Goal: Find specific page/section: Find specific page/section

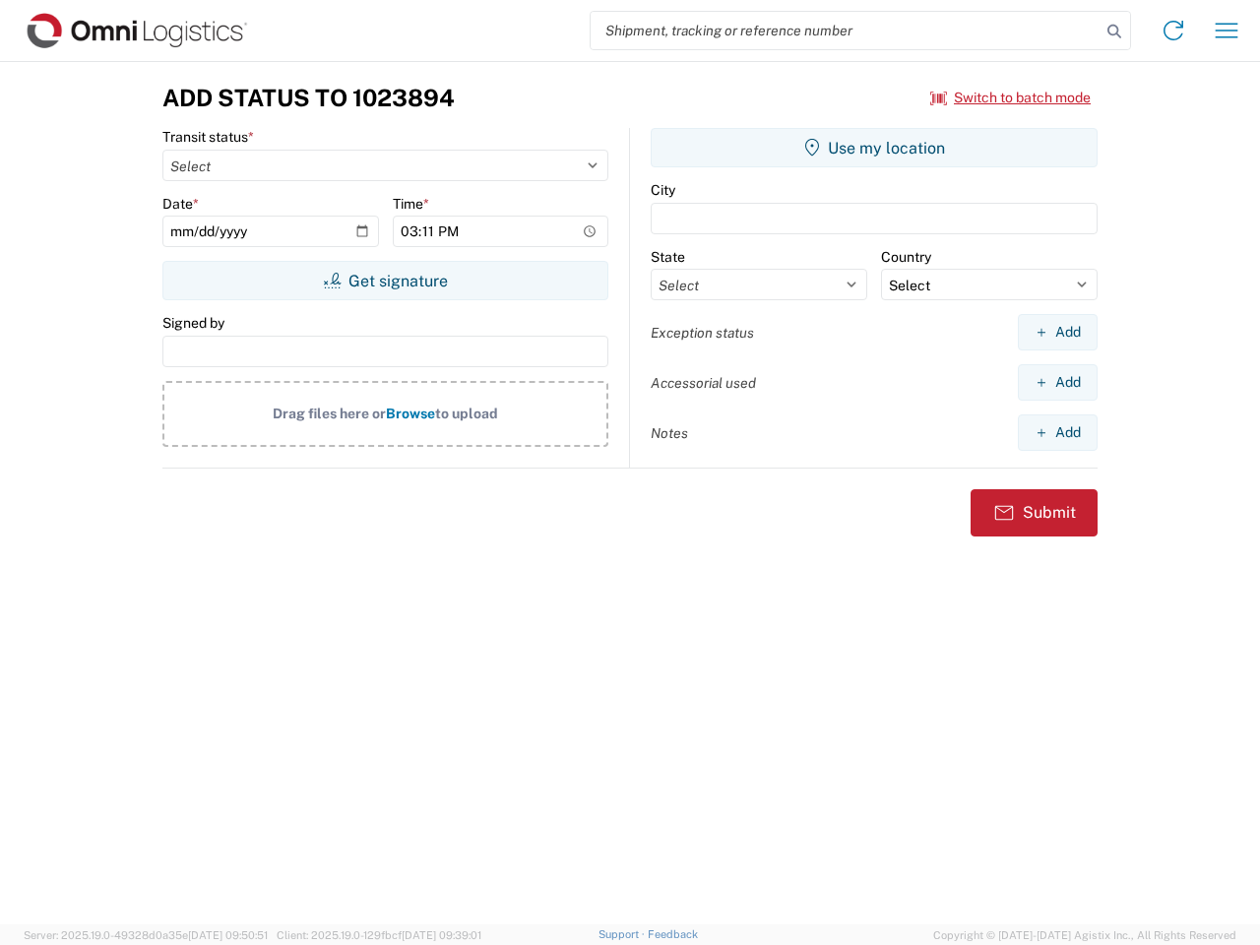
click at [845, 31] on input "search" at bounding box center [845, 30] width 510 height 37
click at [1114, 31] on icon at bounding box center [1114, 32] width 28 height 28
click at [1173, 31] on icon at bounding box center [1172, 30] width 31 height 31
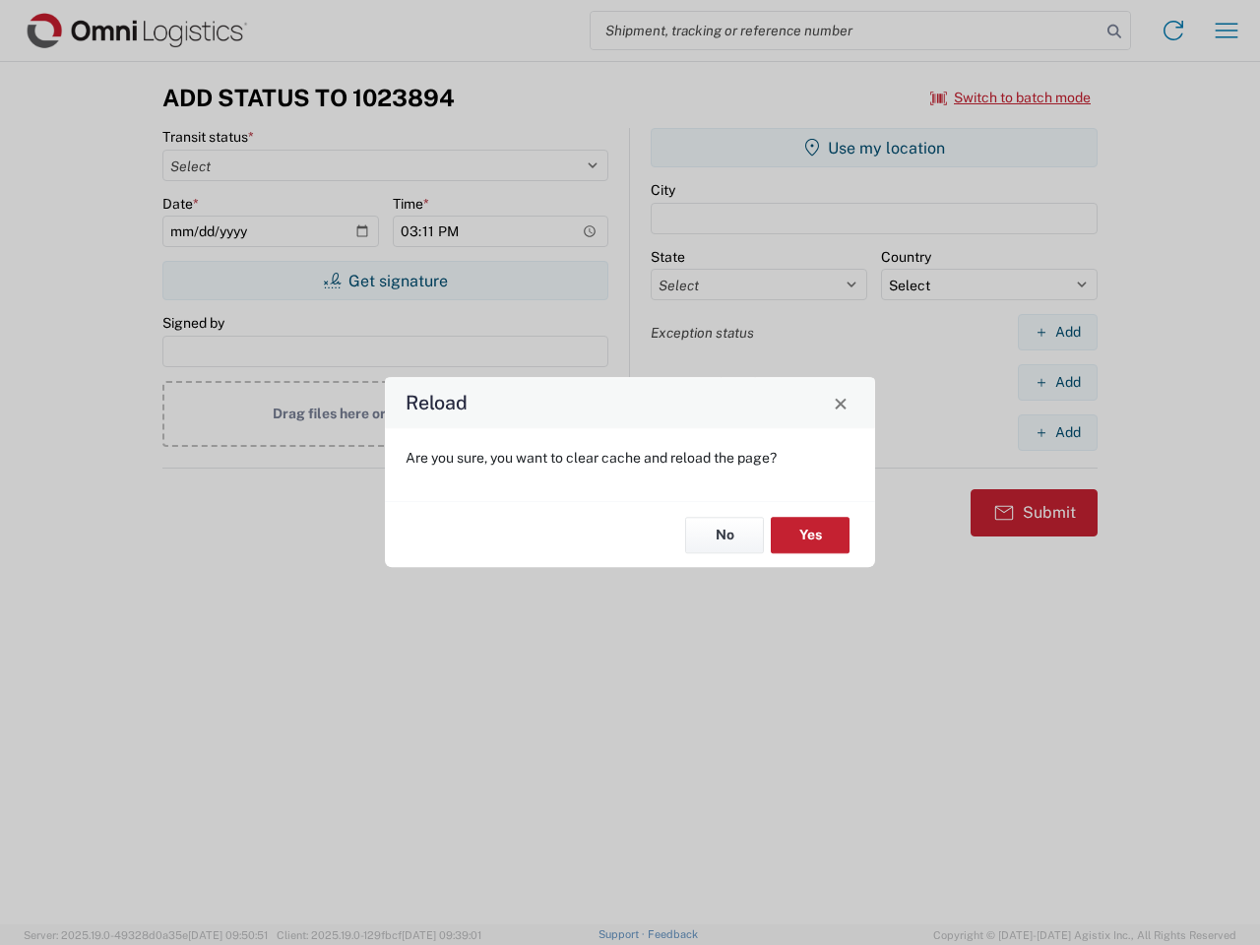
click at [1226, 31] on div "Reload Are you sure, you want to clear cache and reload the page? No Yes" at bounding box center [630, 472] width 1260 height 945
click at [1011, 97] on div "Reload Are you sure, you want to clear cache and reload the page? No Yes" at bounding box center [630, 472] width 1260 height 945
click at [385, 280] on div "Reload Are you sure, you want to clear cache and reload the page? No Yes" at bounding box center [630, 472] width 1260 height 945
click at [874, 148] on div "Reload Are you sure, you want to clear cache and reload the page? No Yes" at bounding box center [630, 472] width 1260 height 945
click at [1057, 332] on div "Reload Are you sure, you want to clear cache and reload the page? No Yes" at bounding box center [630, 472] width 1260 height 945
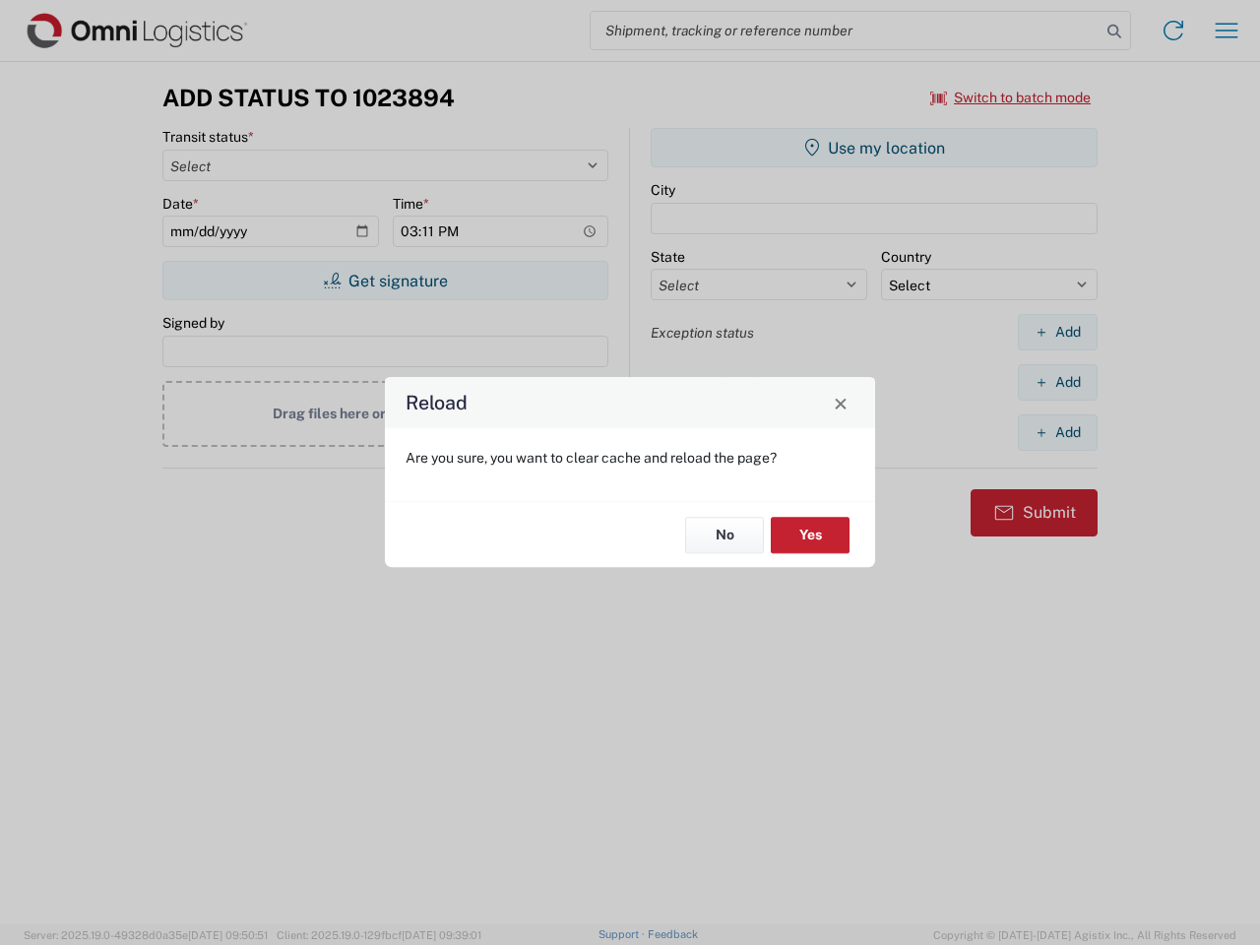
click at [1057, 382] on div "Reload Are you sure, you want to clear cache and reload the page? No Yes" at bounding box center [630, 472] width 1260 height 945
click at [1057, 432] on div "Reload Are you sure, you want to clear cache and reload the page? No Yes" at bounding box center [630, 472] width 1260 height 945
